Goal: Task Accomplishment & Management: Manage account settings

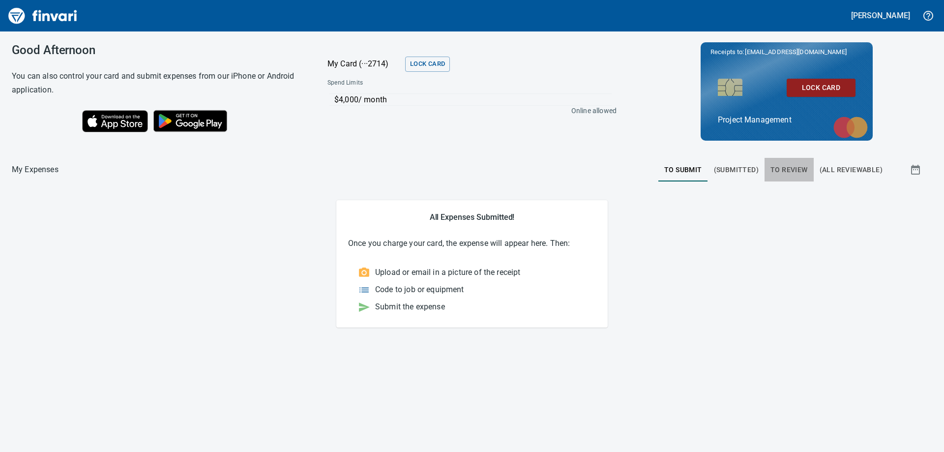
click at [794, 169] on span "To Review" at bounding box center [789, 170] width 37 height 12
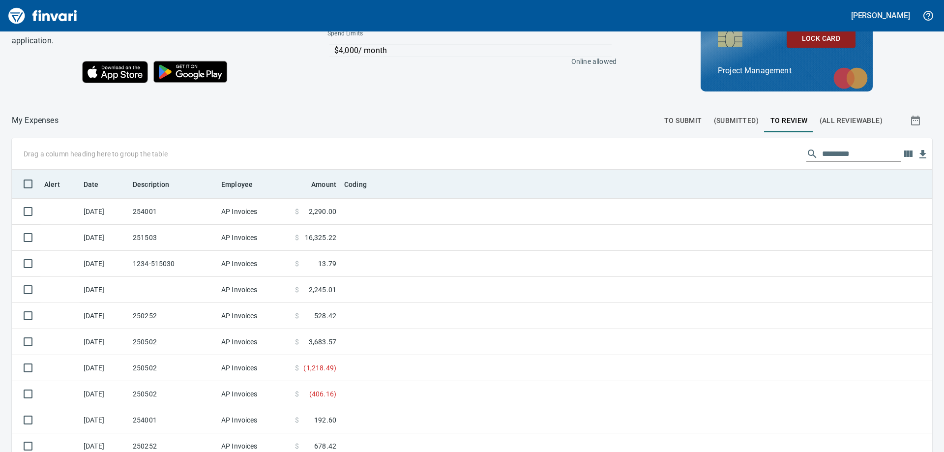
scroll to position [111, 0]
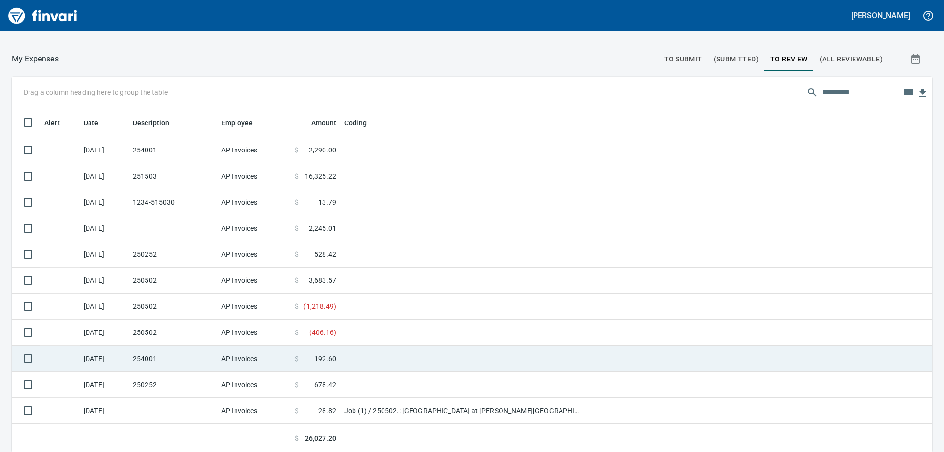
click at [154, 359] on td "254001" at bounding box center [173, 359] width 89 height 26
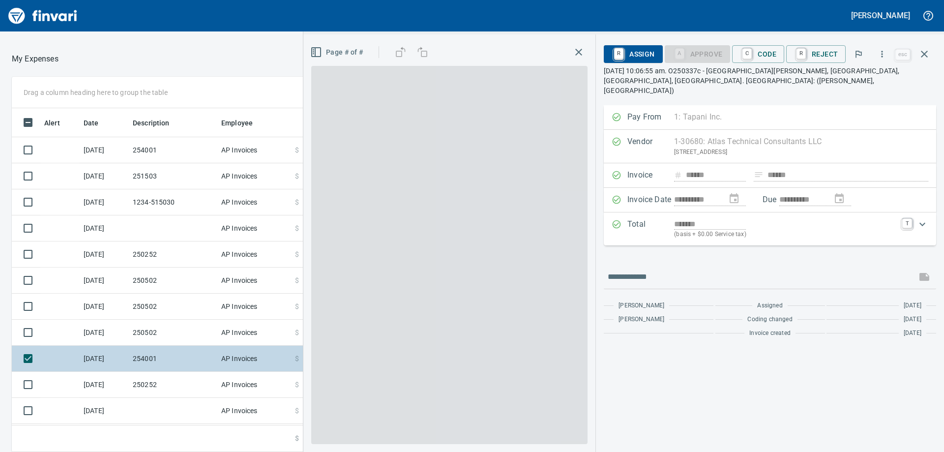
scroll to position [336, 653]
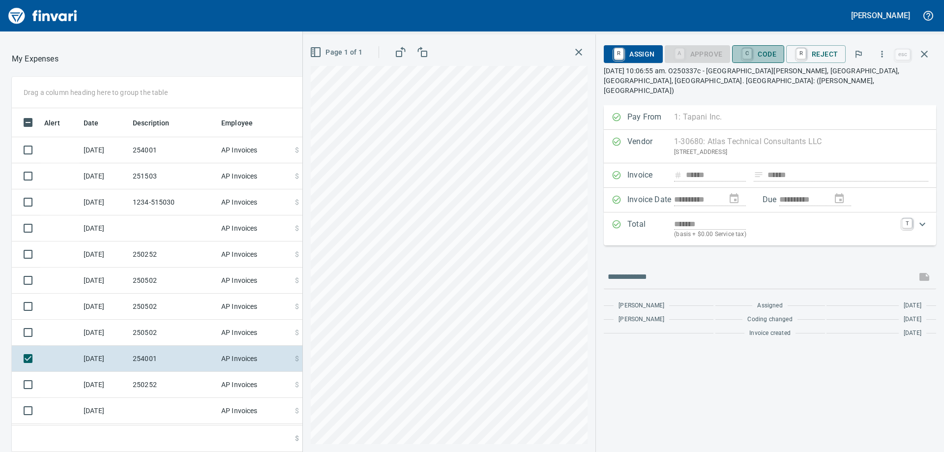
click at [771, 56] on span "C Code" at bounding box center [758, 54] width 36 height 17
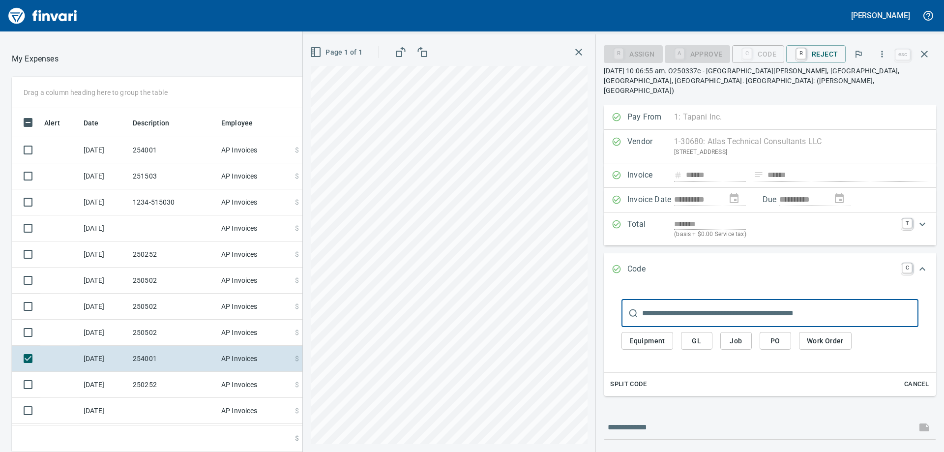
click at [740, 335] on span "Job" at bounding box center [736, 341] width 16 height 12
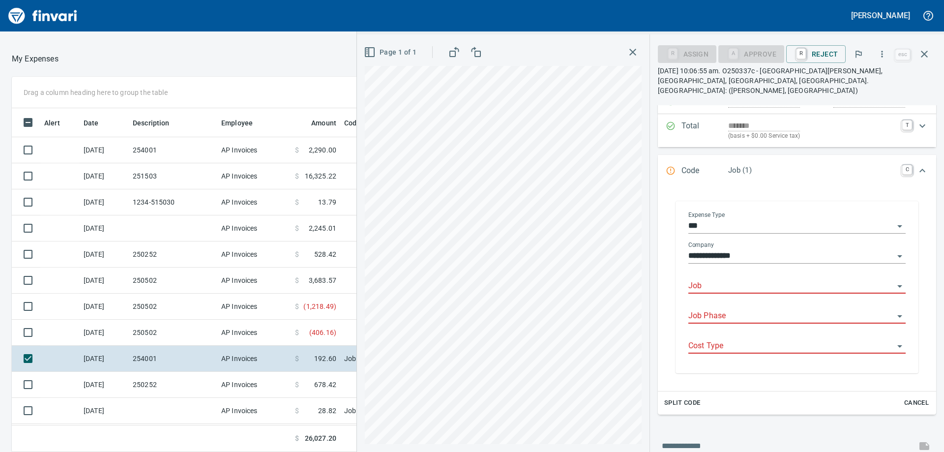
scroll to position [148, 0]
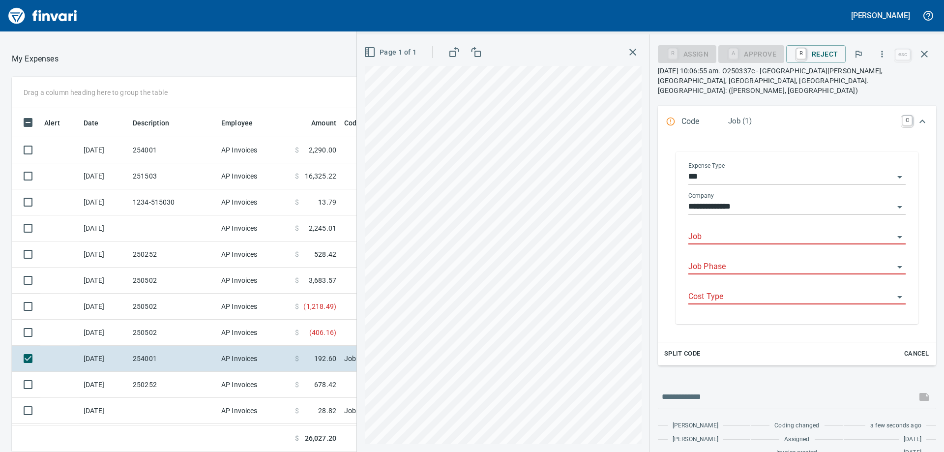
click at [713, 230] on input "Job" at bounding box center [792, 237] width 206 height 14
click at [728, 251] on li "254001.: [GEOGRAPHIC_DATA]" at bounding box center [794, 253] width 209 height 24
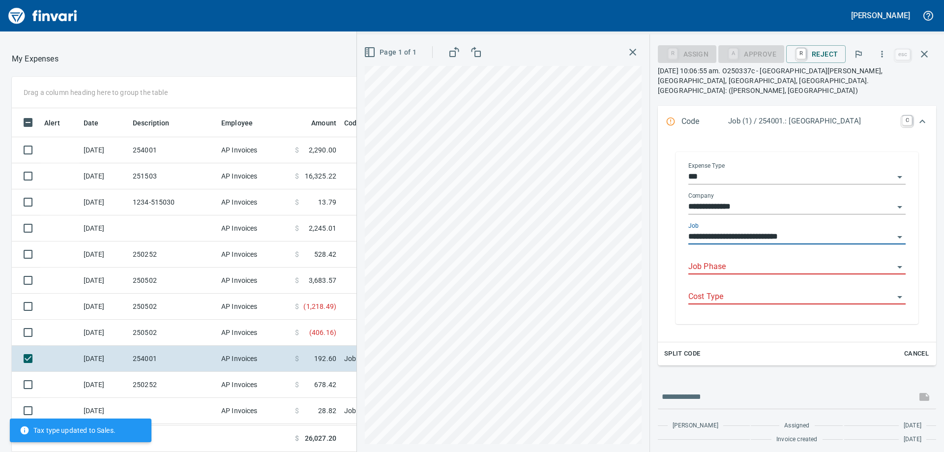
type input "**********"
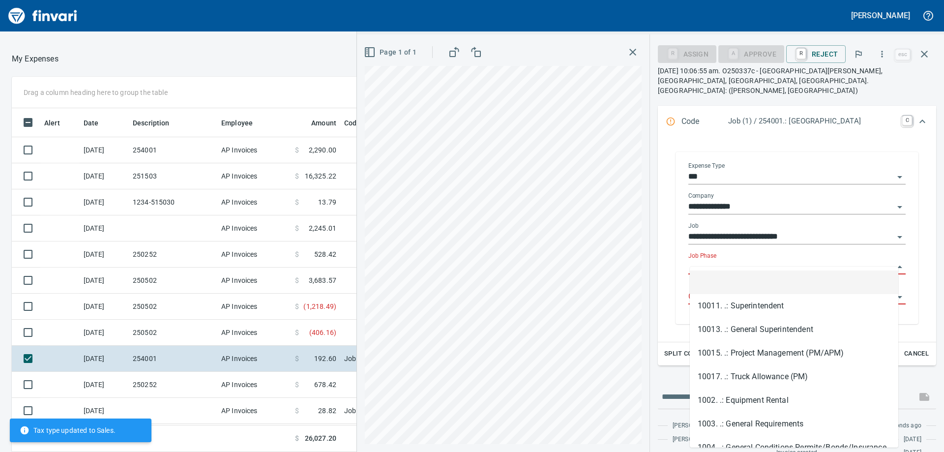
scroll to position [148, 0]
click at [723, 260] on input "Job Phase" at bounding box center [792, 267] width 206 height 14
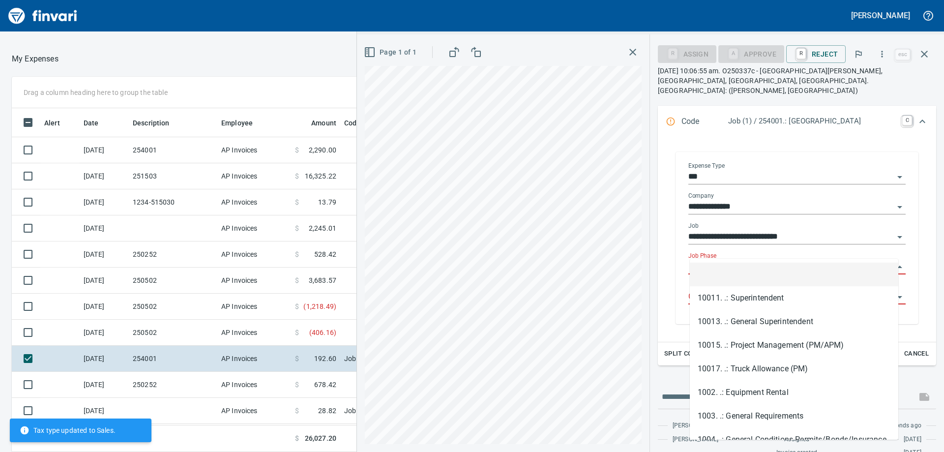
scroll to position [336, 653]
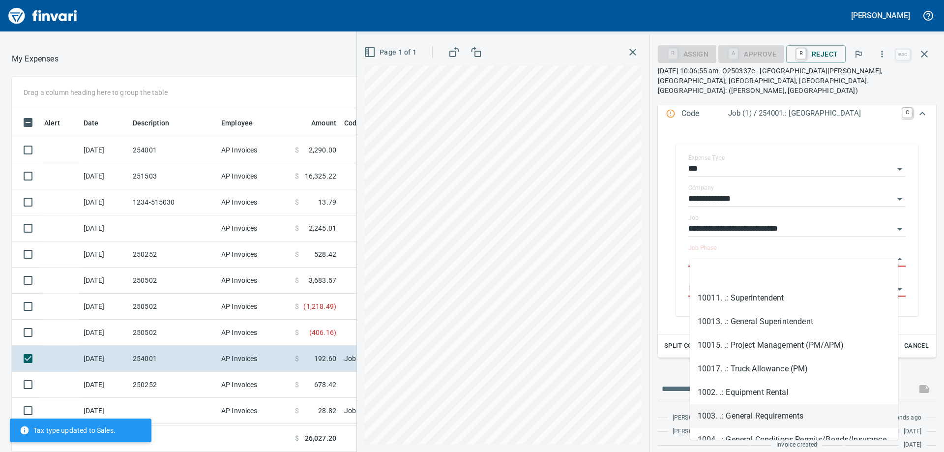
click at [762, 413] on li "1003. .: General Requirements" at bounding box center [794, 416] width 209 height 24
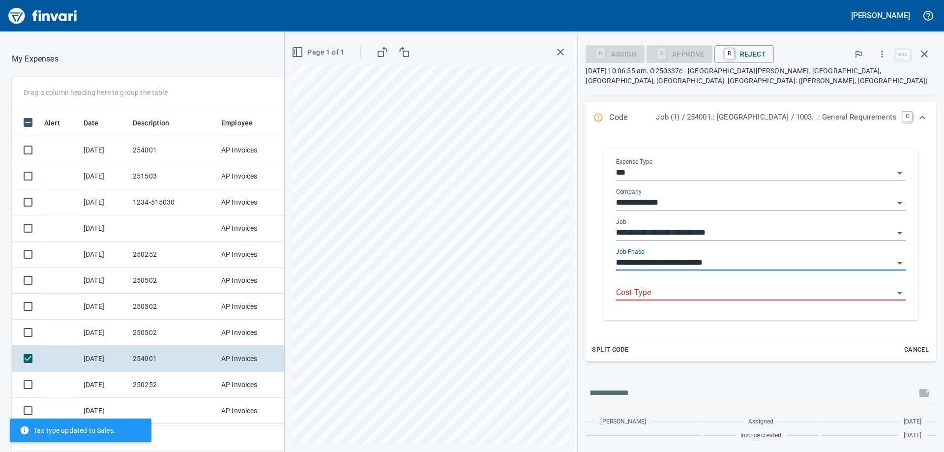
type input "**********"
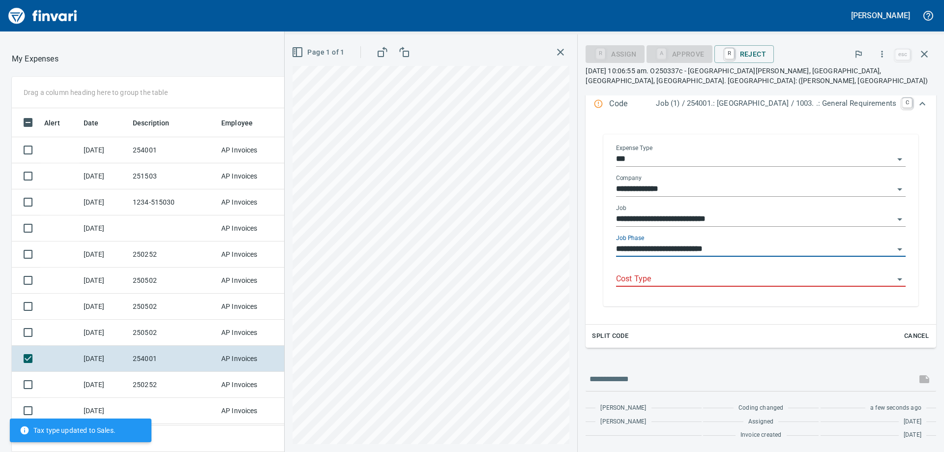
scroll to position [155, 0]
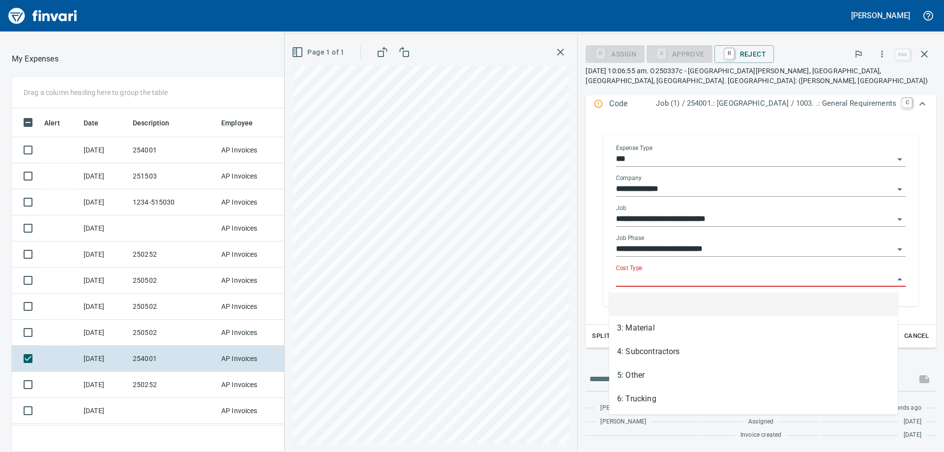
click at [641, 282] on input "Cost Type" at bounding box center [755, 279] width 278 height 14
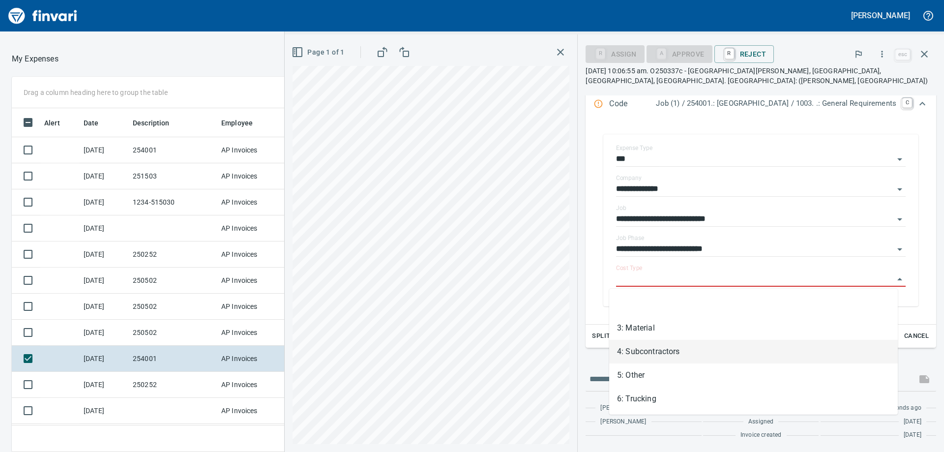
click at [643, 351] on li "4: Subcontractors" at bounding box center [753, 352] width 289 height 24
type input "**********"
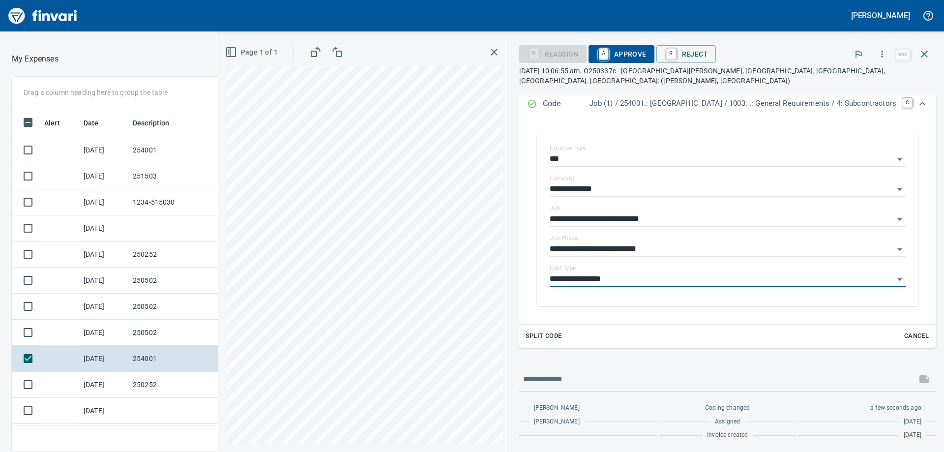
scroll to position [146, 0]
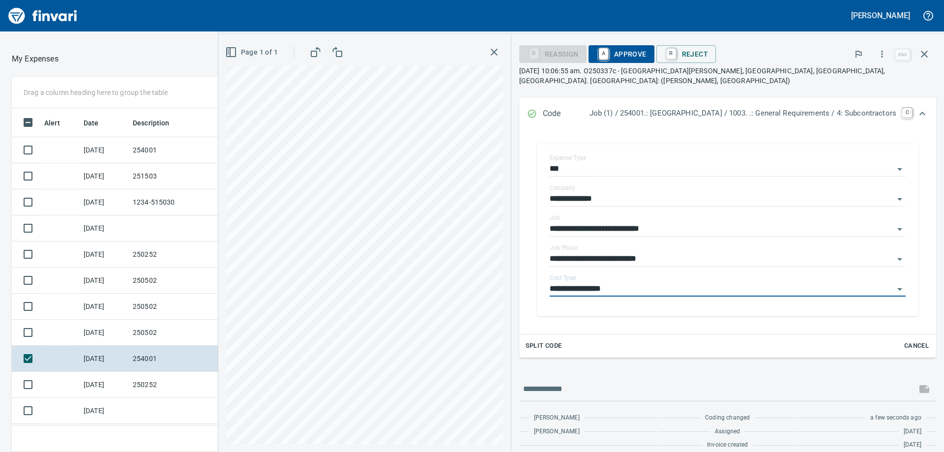
click at [618, 50] on span "A Approve" at bounding box center [622, 54] width 50 height 17
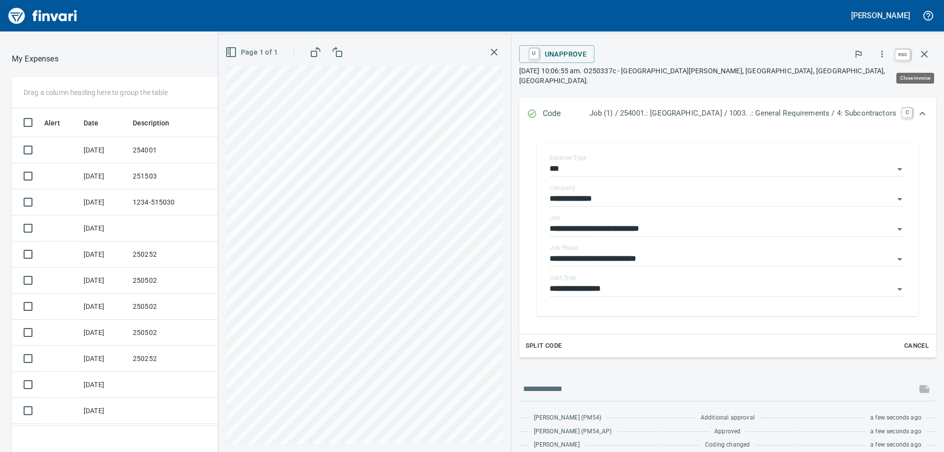
scroll to position [336, 653]
click at [924, 52] on icon "button" at bounding box center [925, 54] width 12 height 12
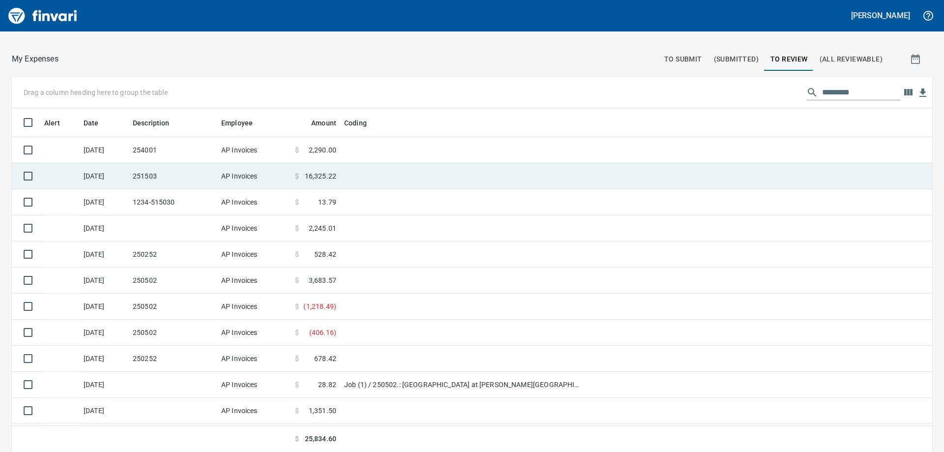
scroll to position [336, 899]
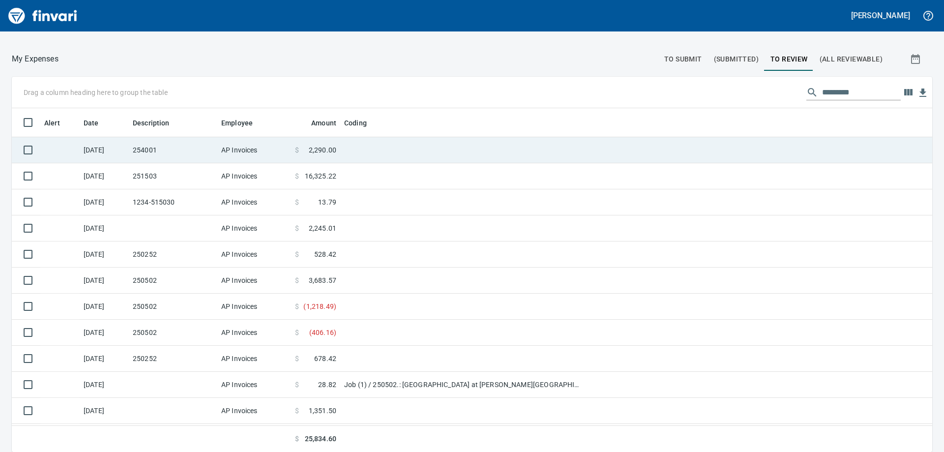
click at [153, 148] on td "254001" at bounding box center [173, 150] width 89 height 26
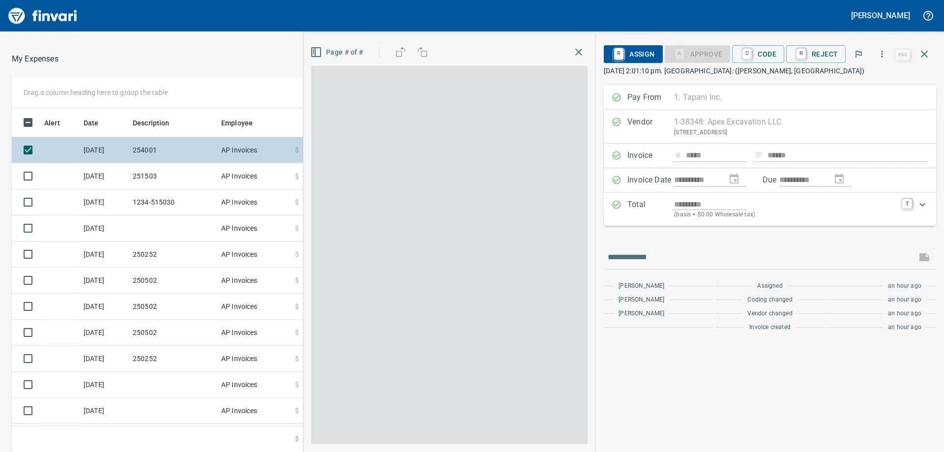
scroll to position [336, 653]
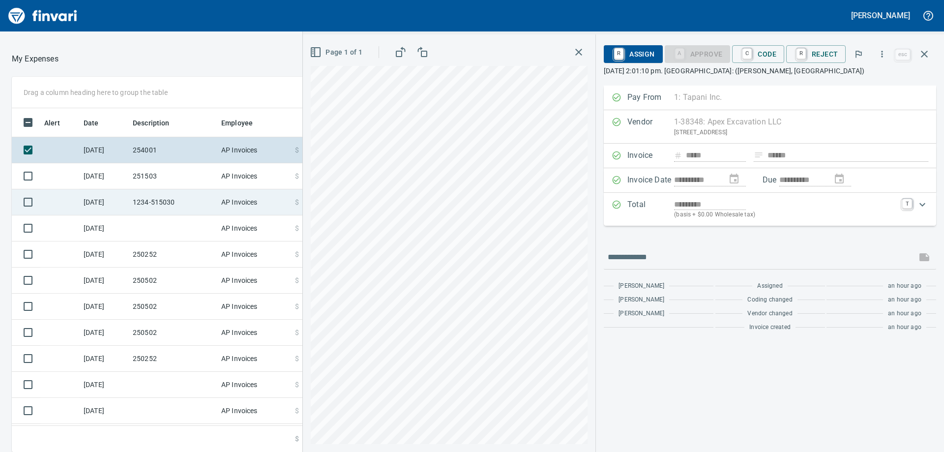
click at [164, 205] on td "1234-515030" at bounding box center [173, 202] width 89 height 26
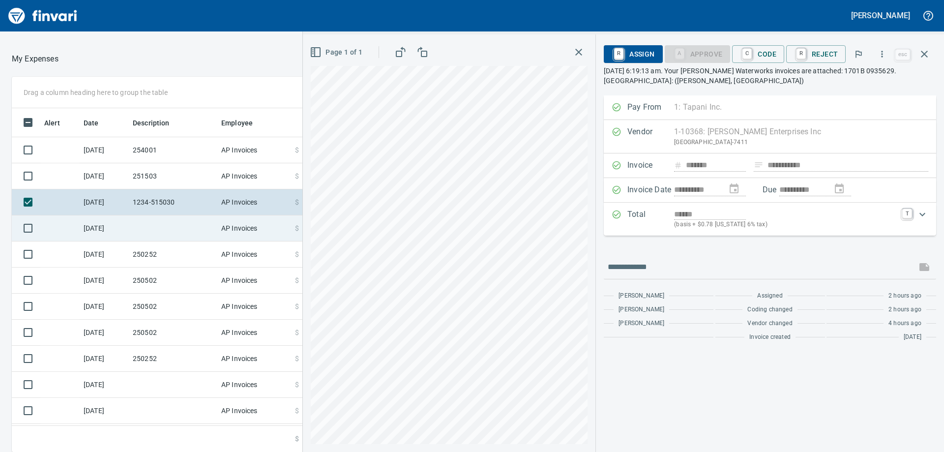
click at [137, 227] on td at bounding box center [173, 228] width 89 height 26
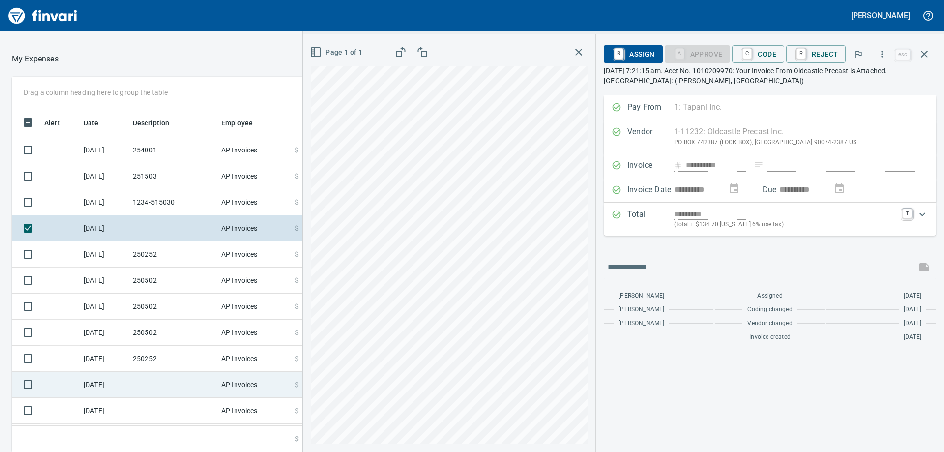
click at [165, 384] on td at bounding box center [173, 385] width 89 height 26
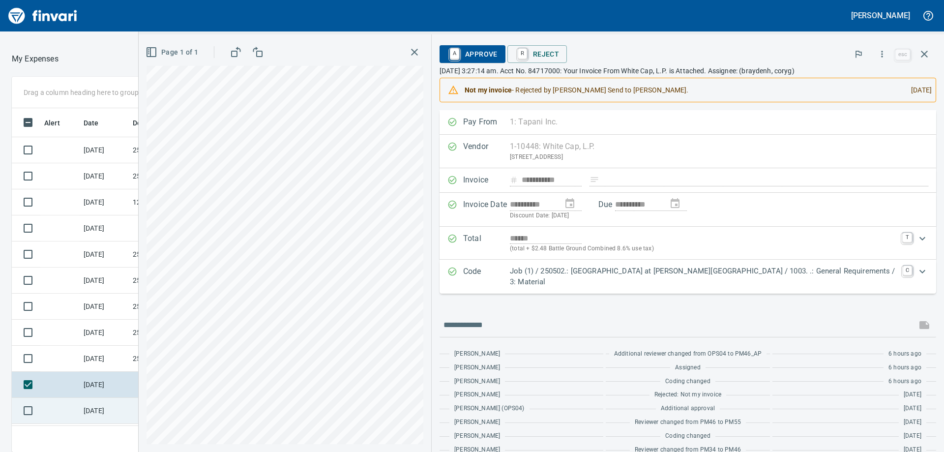
click at [120, 409] on td "[DATE]" at bounding box center [104, 411] width 49 height 26
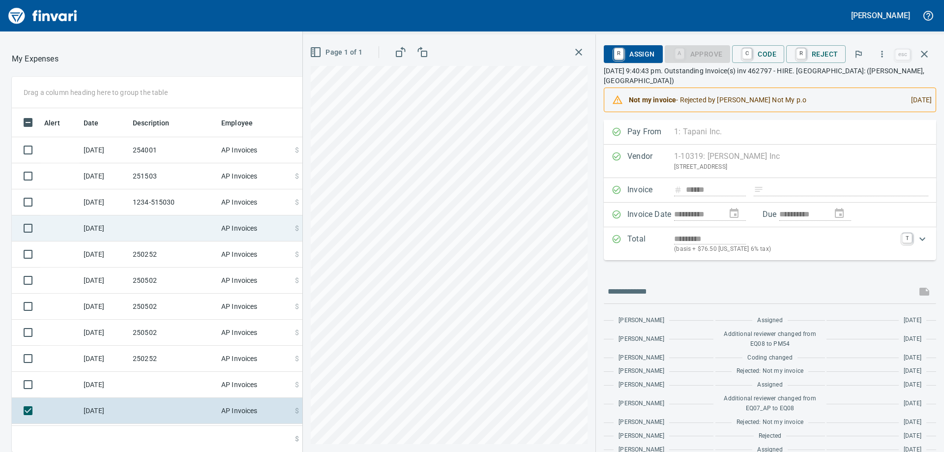
click at [150, 231] on td at bounding box center [173, 228] width 89 height 26
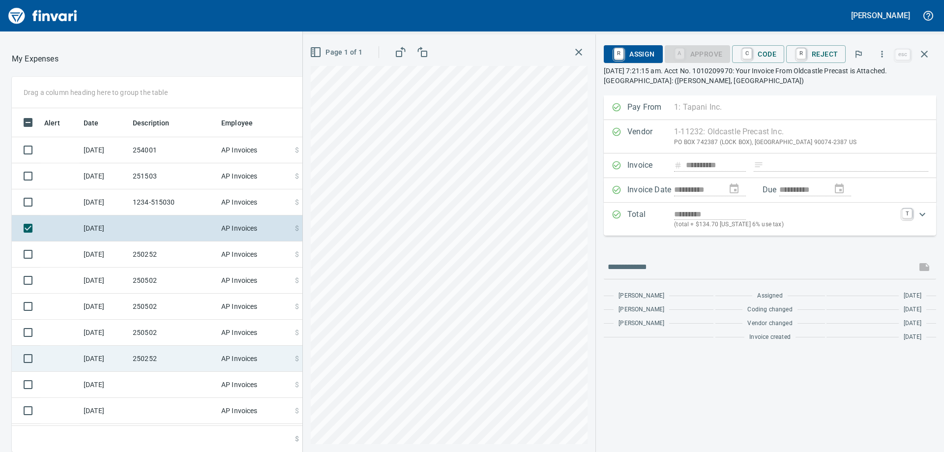
click at [158, 357] on td "250252" at bounding box center [173, 359] width 89 height 26
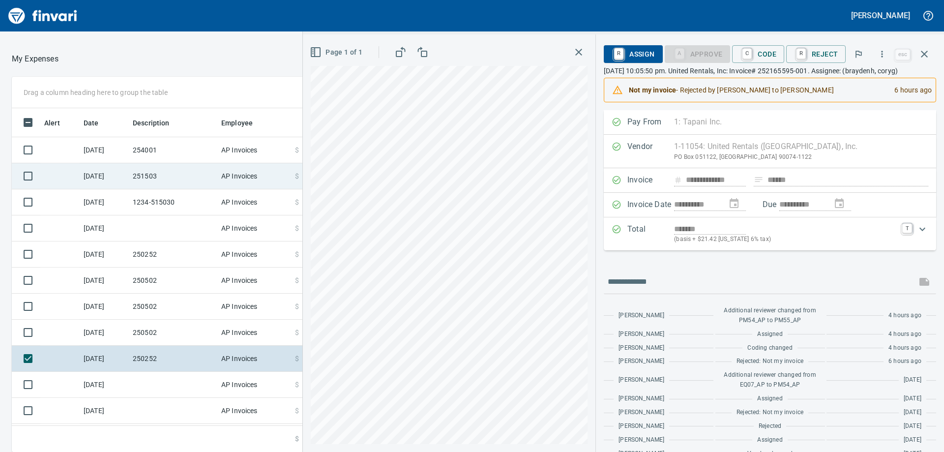
click at [166, 180] on td "251503" at bounding box center [173, 176] width 89 height 26
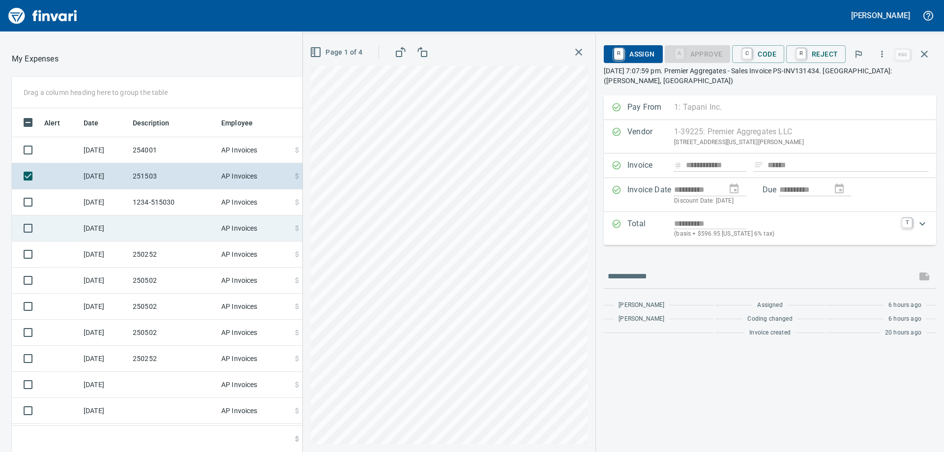
scroll to position [24, 0]
